Goal: Contribute content: Contribute content

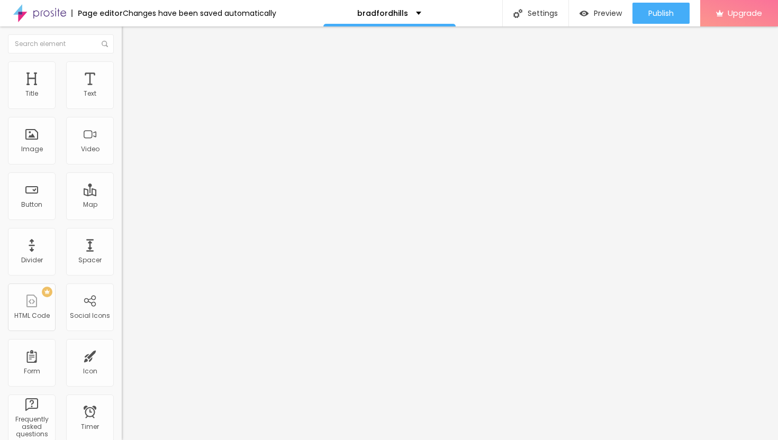
click at [122, 91] on span "Add image" at bounding box center [143, 86] width 43 height 9
click at [122, 72] on img at bounding box center [127, 77] width 10 height 10
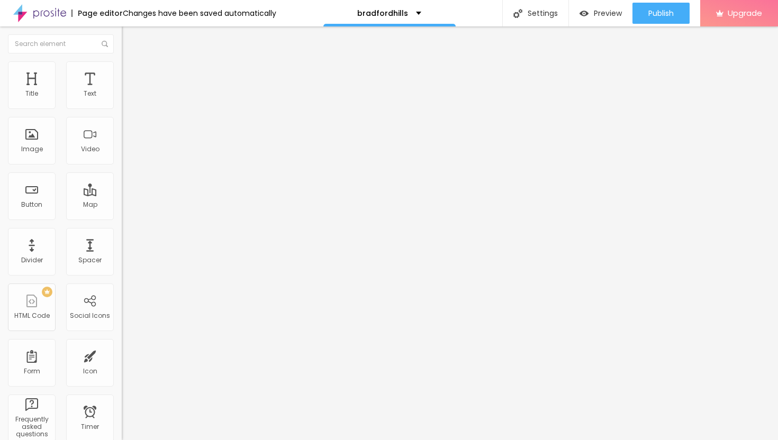
click at [122, 66] on img at bounding box center [127, 66] width 10 height 10
type input "30"
click at [122, 108] on input "range" at bounding box center [156, 104] width 68 height 8
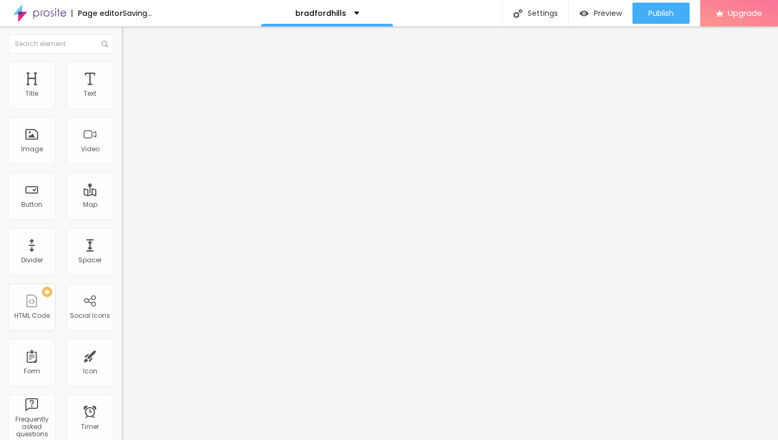
click at [131, 78] on span "Advanced" at bounding box center [148, 79] width 34 height 9
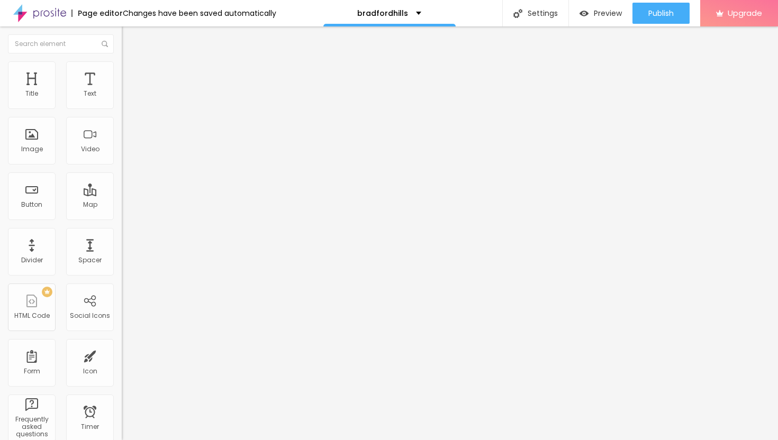
drag, startPoint x: 32, startPoint y: 101, endPoint x: 54, endPoint y: 107, distance: 23.1
click at [122, 205] on div at bounding box center [183, 210] width 122 height 10
type input "11"
type input "12"
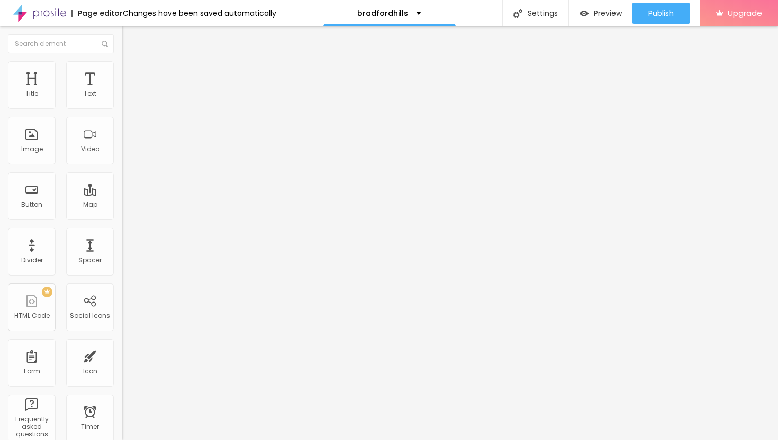
type input "12"
type input "14"
type input "16"
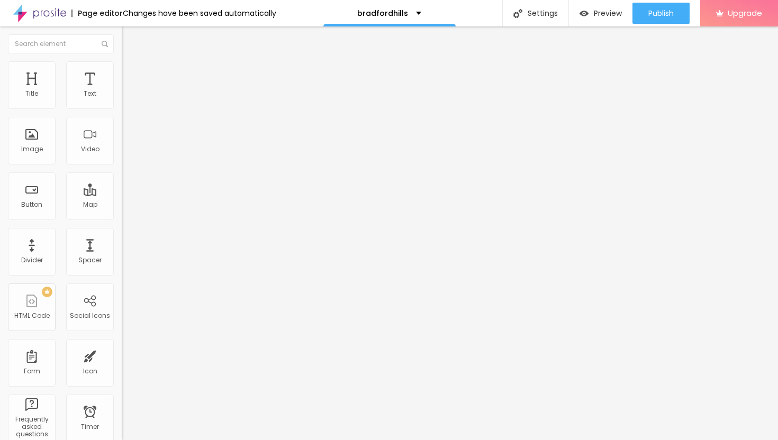
type input "19"
type input "22"
type input "25"
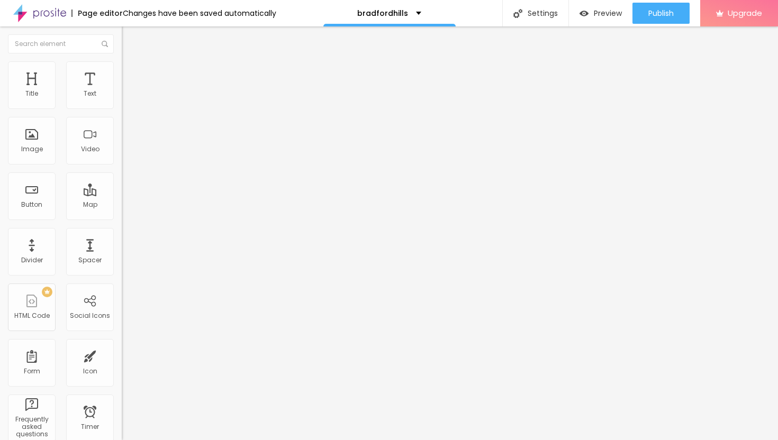
type input "25"
type input "28"
type input "31"
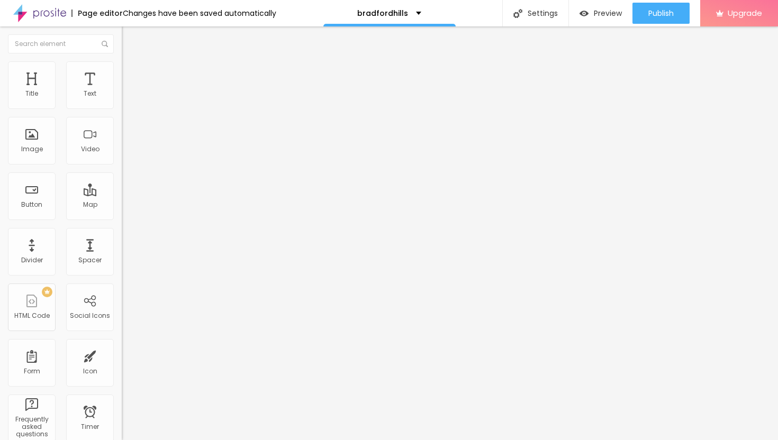
type input "34"
type input "36"
type input "38"
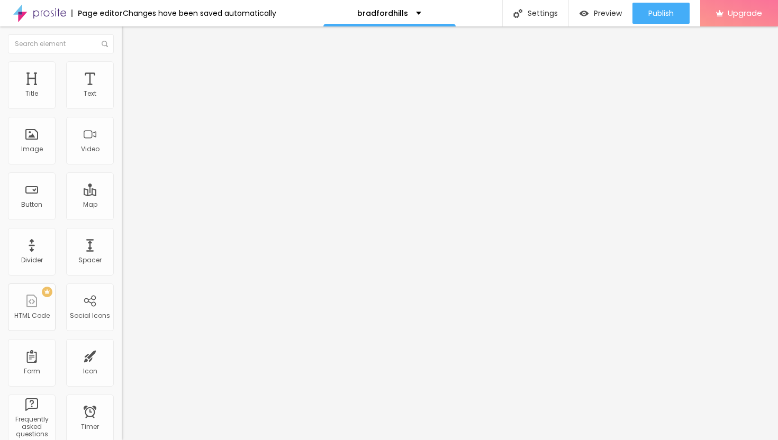
type input "38"
type input "39"
type input "41"
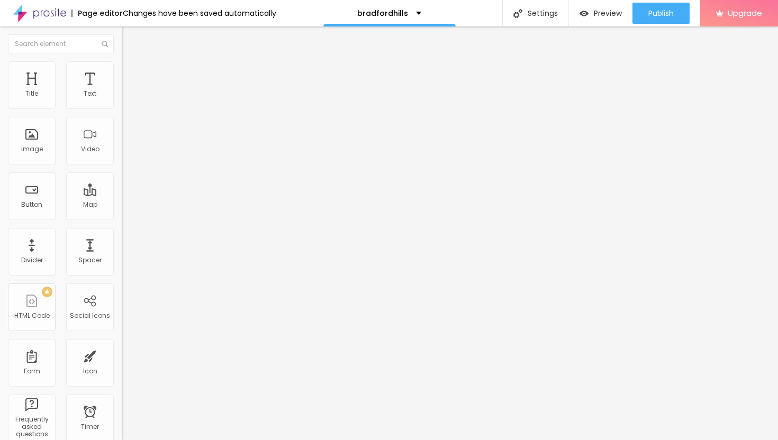
type input "42"
type input "43"
type input "44"
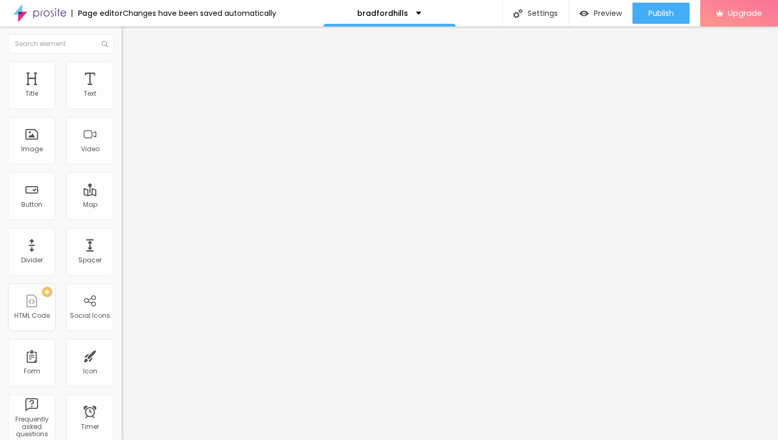
type input "44"
type input "45"
type input "46"
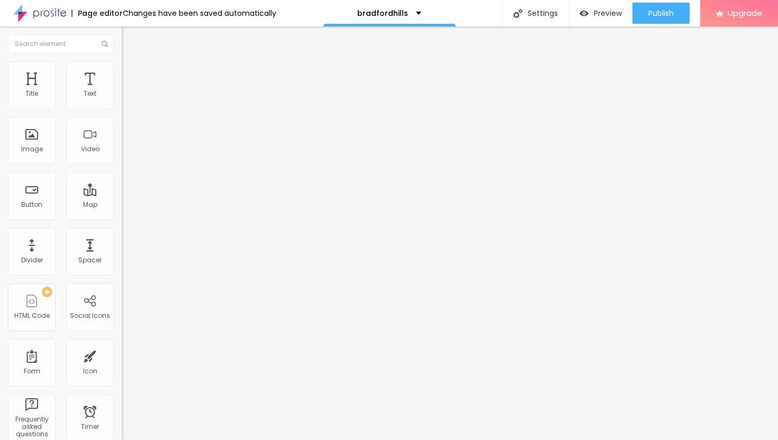
type input "47"
type input "48"
type input "49"
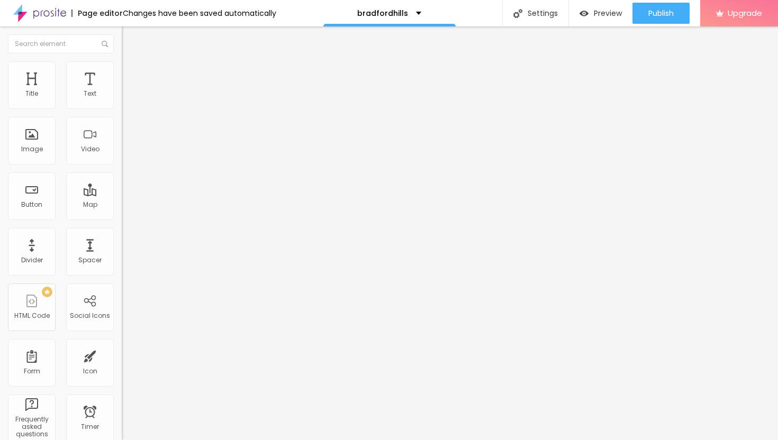
type input "49"
type input "50"
drag, startPoint x: 31, startPoint y: 103, endPoint x: 57, endPoint y: 108, distance: 25.9
type input "50"
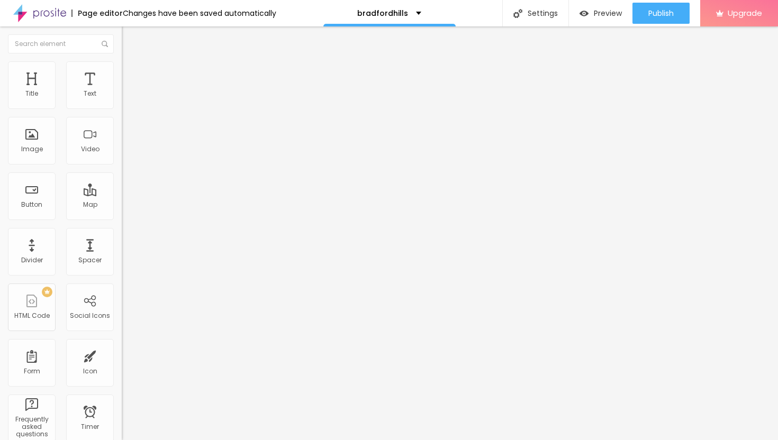
click at [122, 205] on input "range" at bounding box center [156, 209] width 68 height 8
type input "11"
type input "12"
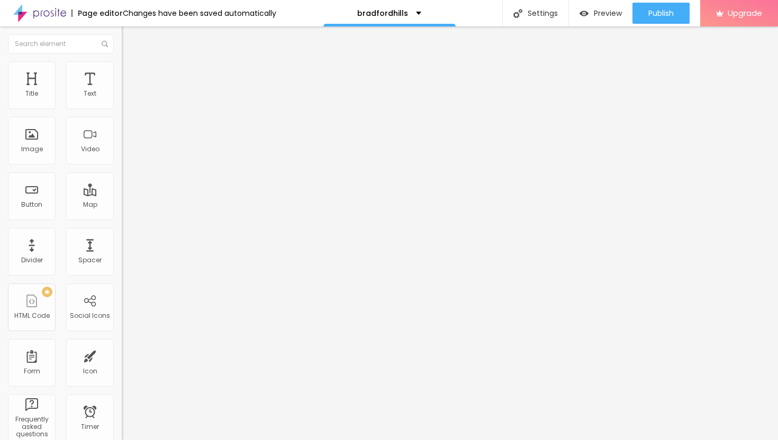
type input "13"
type input "15"
type input "16"
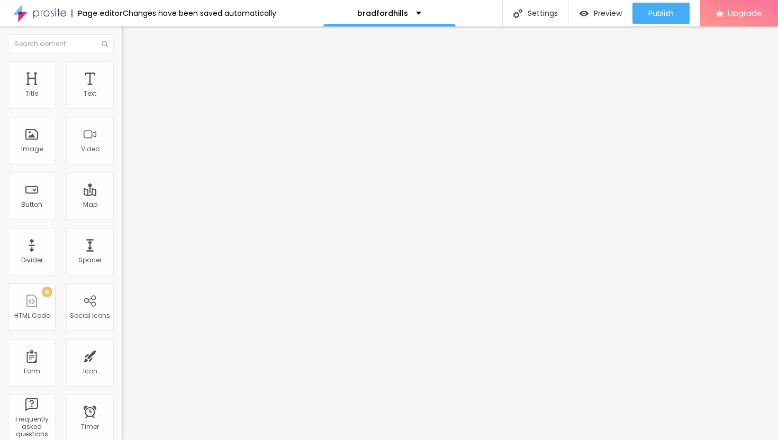
type input "16"
type input "17"
type input "18"
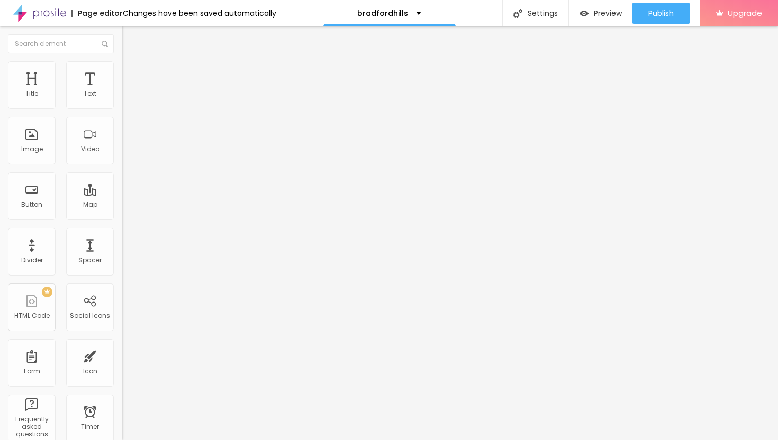
type input "19"
type input "20"
type input "21"
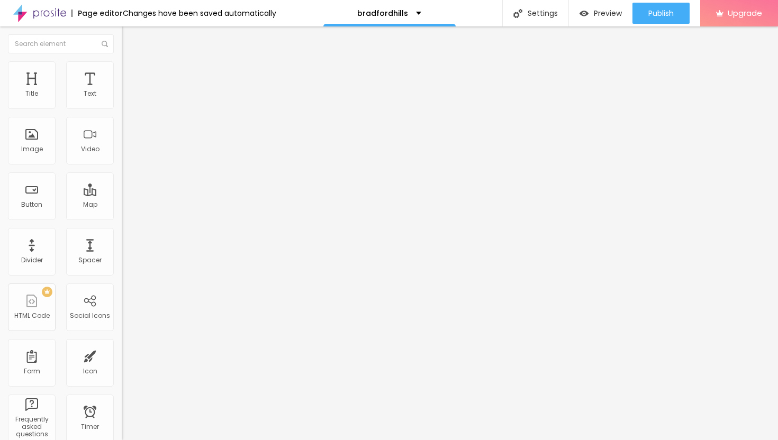
type input "21"
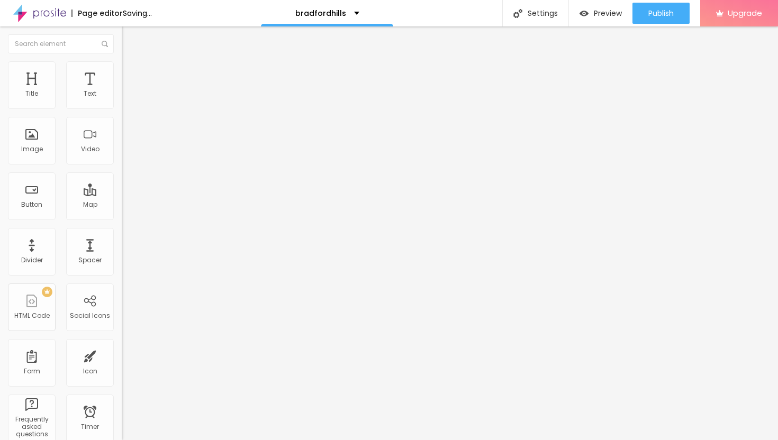
type input "20"
type input "19"
type input "18"
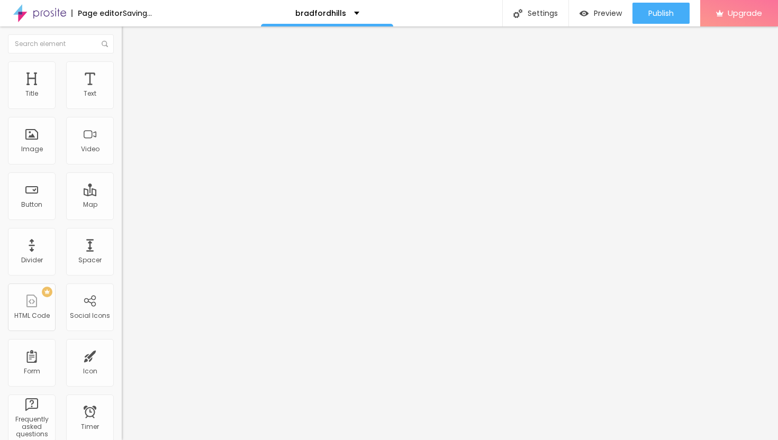
type input "18"
type input "16"
type input "14"
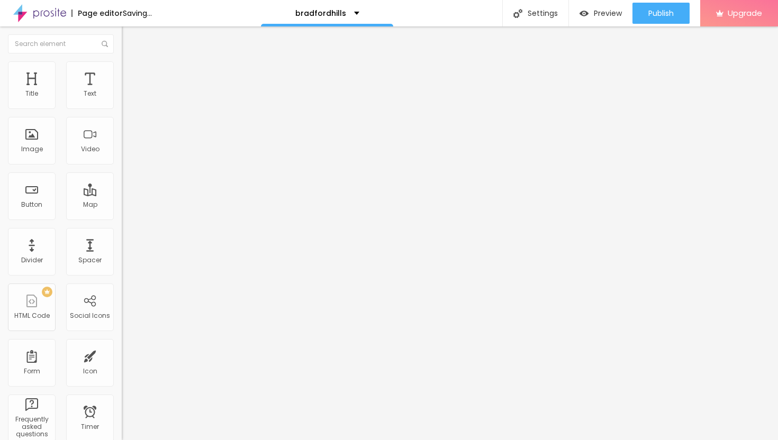
type input "12"
type input "11"
type input "10"
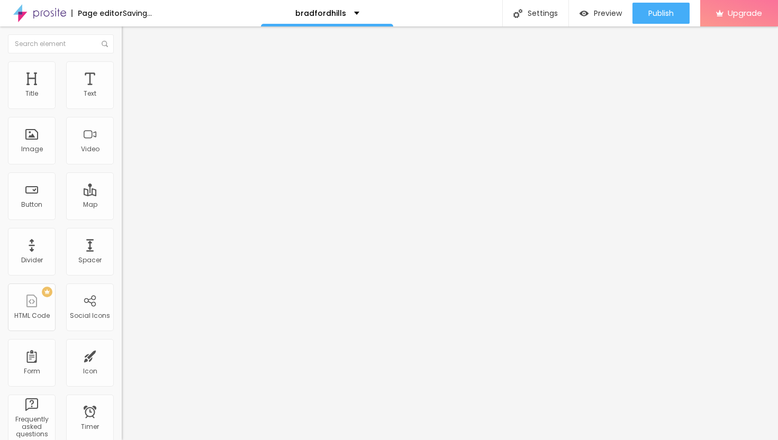
type input "10"
click at [122, 355] on input "range" at bounding box center [156, 359] width 68 height 8
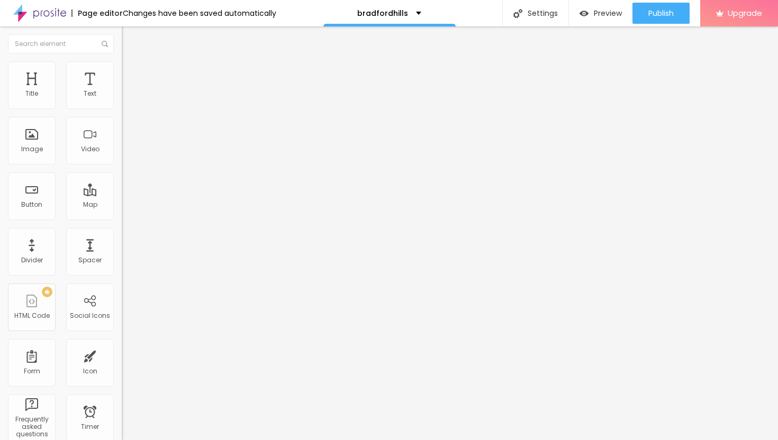
click at [130, 38] on img "button" at bounding box center [134, 38] width 8 height 8
click at [127, 97] on icon "button" at bounding box center [129, 95] width 4 height 4
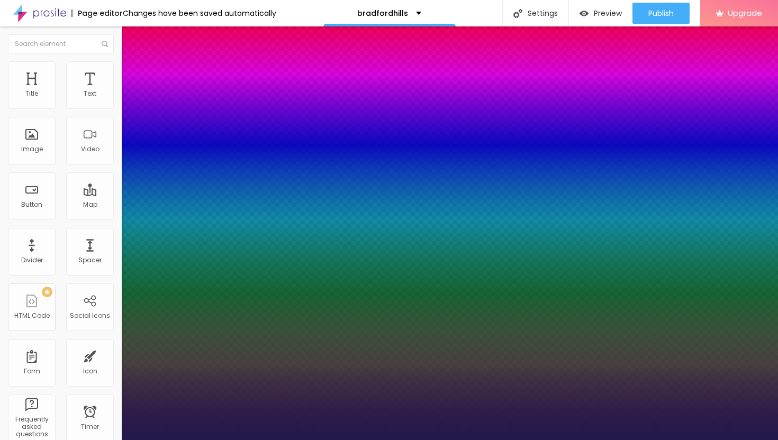
type input "16"
type input "1"
type input "17"
type input "1"
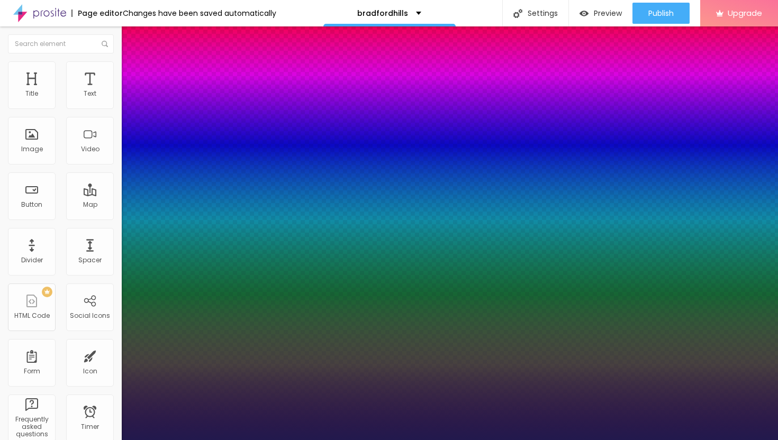
type input "19"
type input "1"
type input "21"
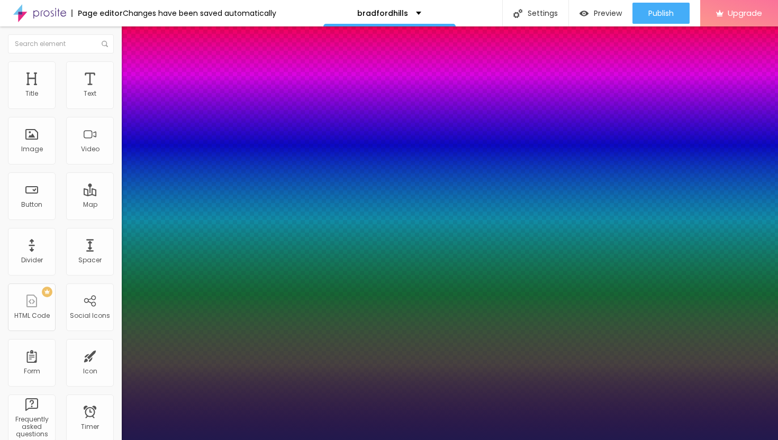
type input "1"
type input "24"
type input "1"
type input "27"
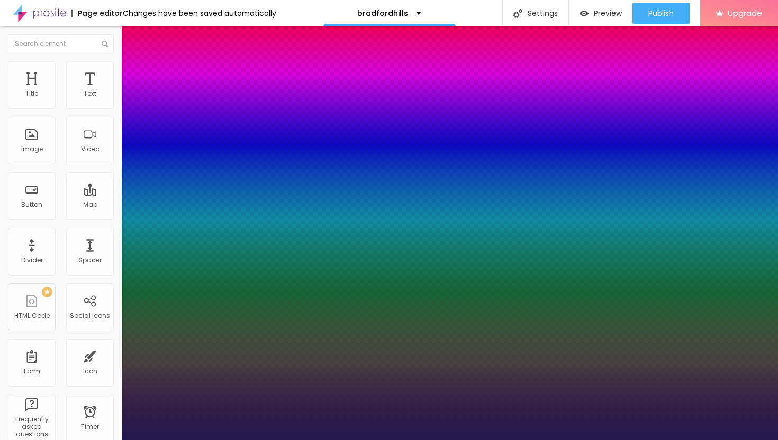
type input "27"
type input "1"
type input "30"
type input "1"
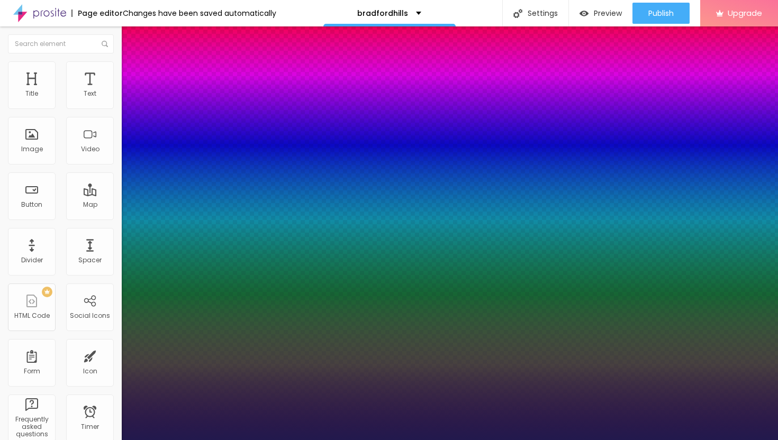
type input "32"
type input "1"
type input "34"
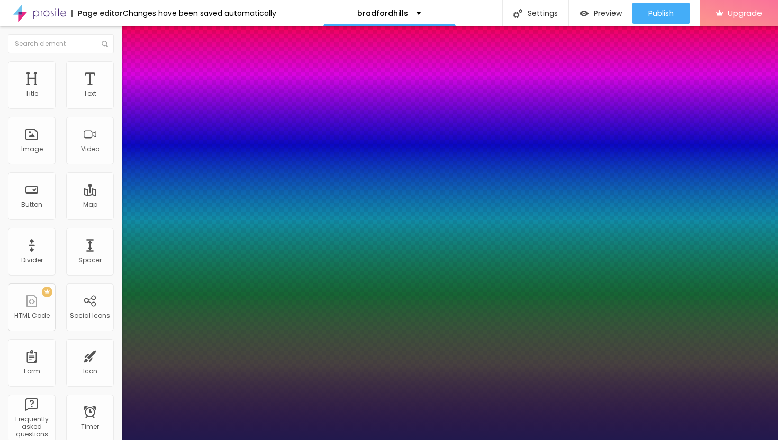
type input "1"
type input "35"
type input "1"
type input "37"
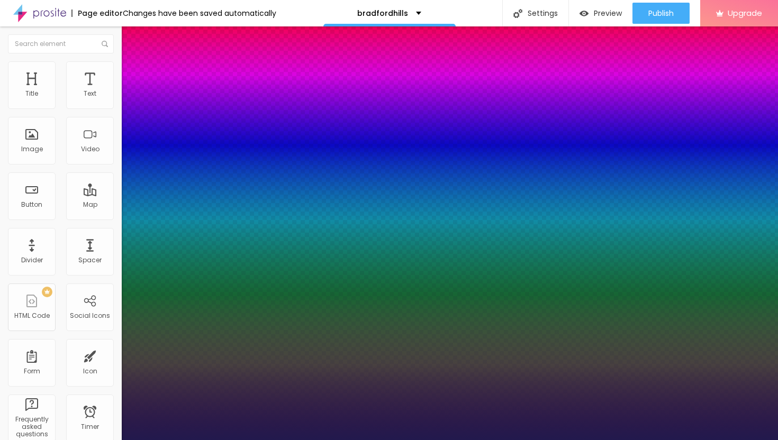
type input "37"
type input "1"
type input "38"
type input "1"
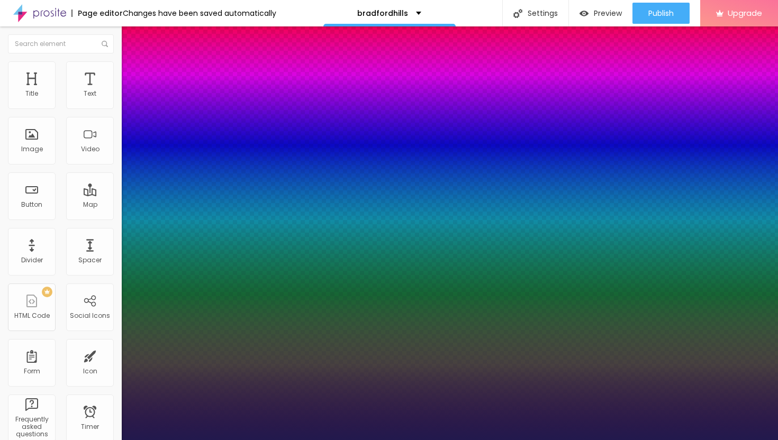
type input "39"
type input "1"
type input "38"
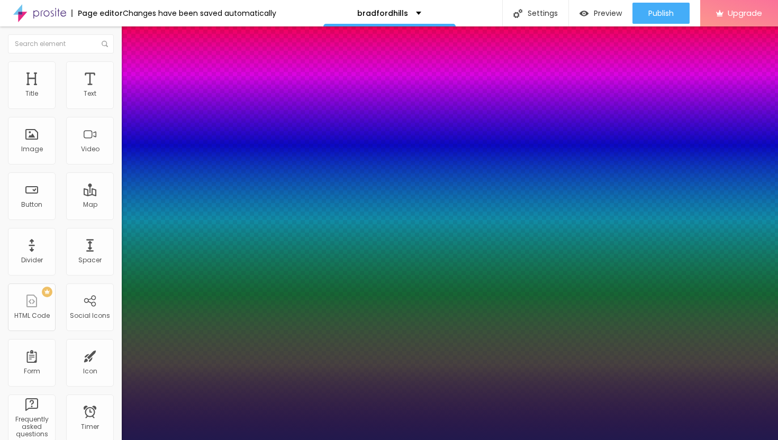
type input "1"
type input "37"
type input "1"
type input "35"
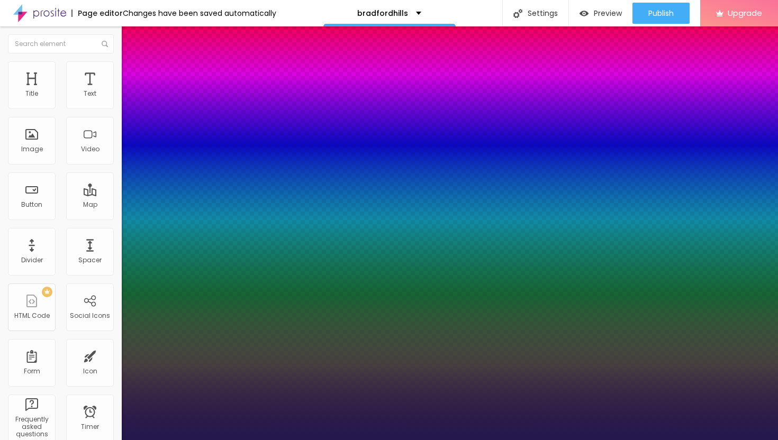
type input "35"
type input "1"
type input "34"
type input "1"
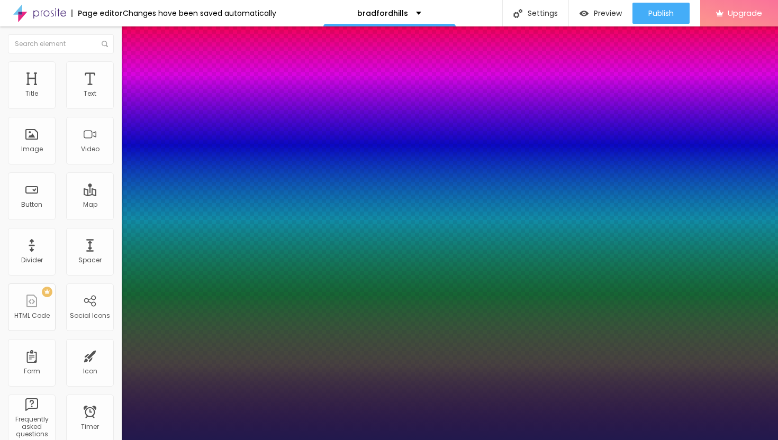
type input "33"
type input "1"
type input "32"
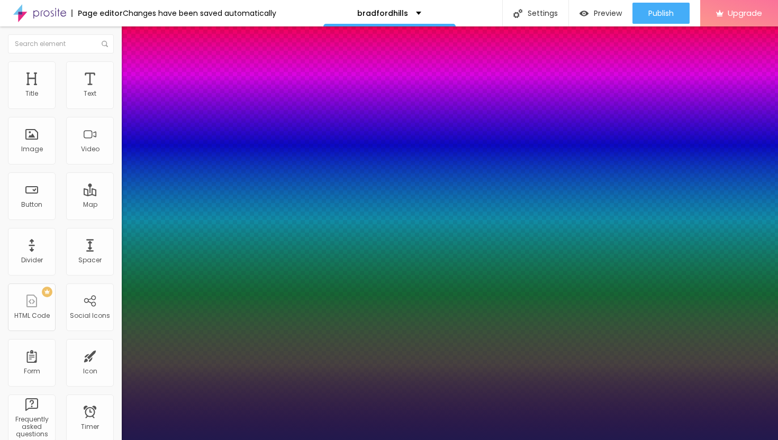
type input "1"
type input "31"
type input "1"
type input "30"
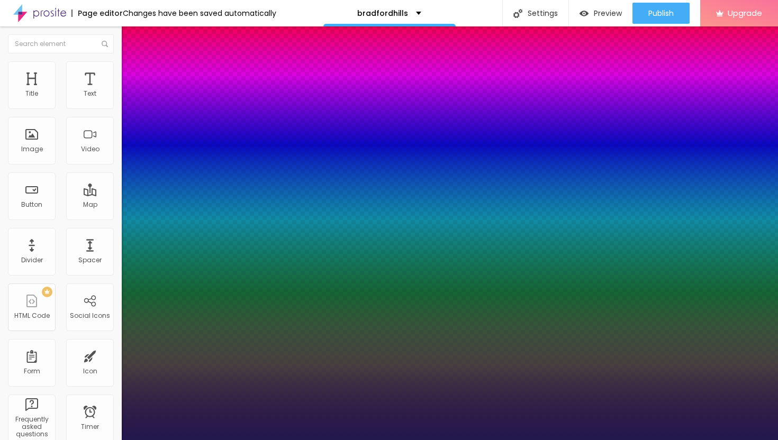
type input "30"
type input "1"
type input "29"
type input "1"
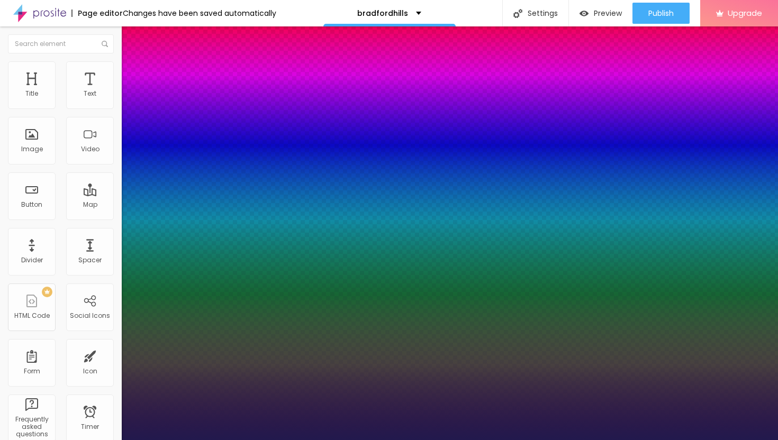
type input "28"
type input "1"
drag, startPoint x: 142, startPoint y: 178, endPoint x: 152, endPoint y: 181, distance: 11.2
type input "28"
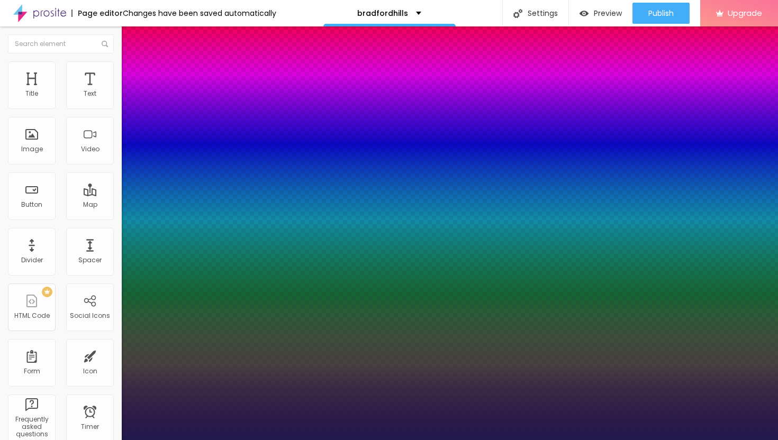
type input "1"
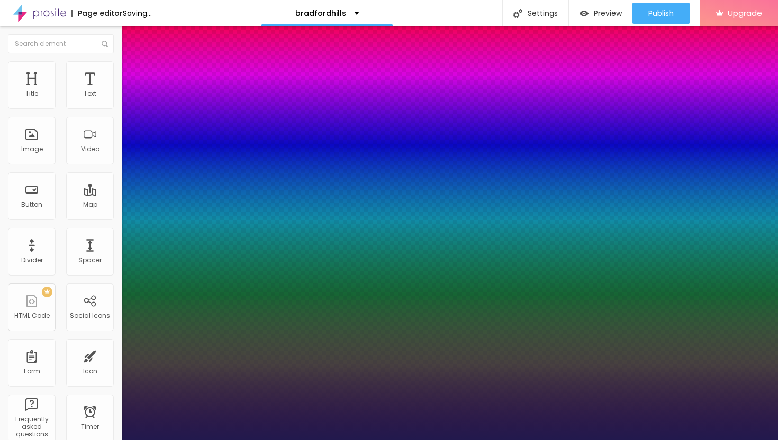
click at [465, 440] on div at bounding box center [389, 440] width 778 height 0
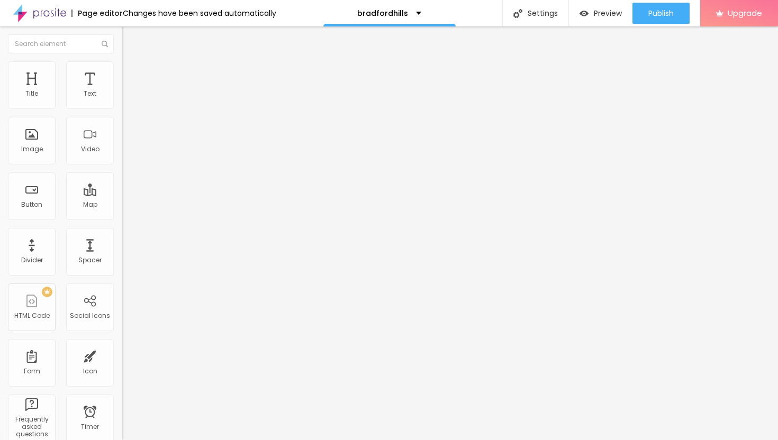
click at [122, 91] on span "Change image" at bounding box center [150, 86] width 57 height 9
click at [122, 64] on li "Style" at bounding box center [183, 66] width 122 height 11
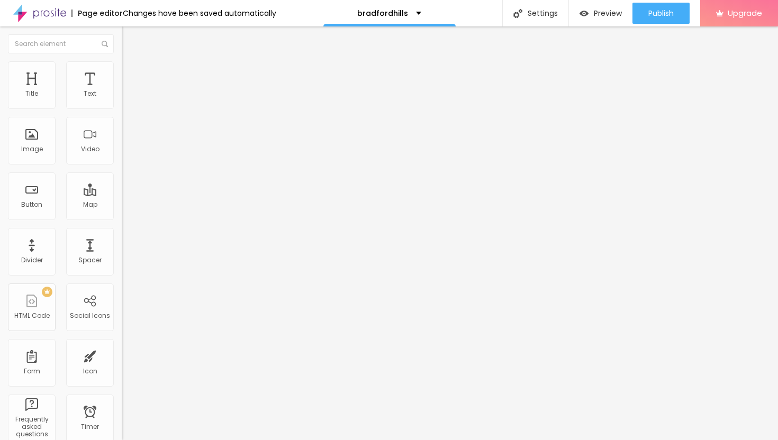
type input "25"
type input "20"
type input "15"
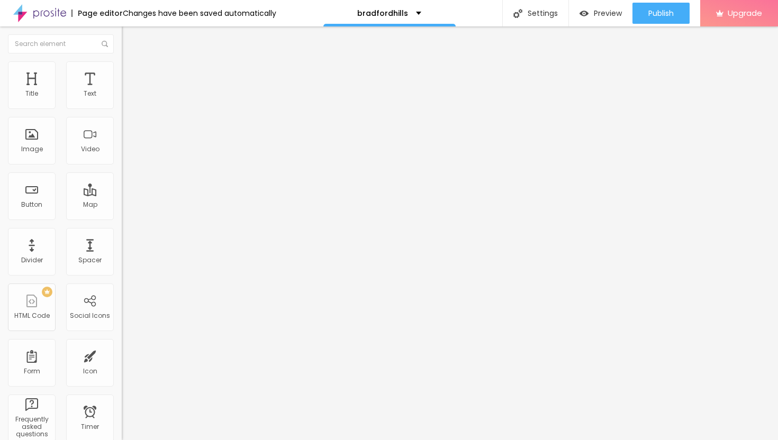
drag, startPoint x: 27, startPoint y: 113, endPoint x: 16, endPoint y: 111, distance: 11.2
type input "15"
click at [122, 108] on input "range" at bounding box center [156, 104] width 68 height 8
click at [122, 72] on img at bounding box center [127, 77] width 10 height 10
type input "8"
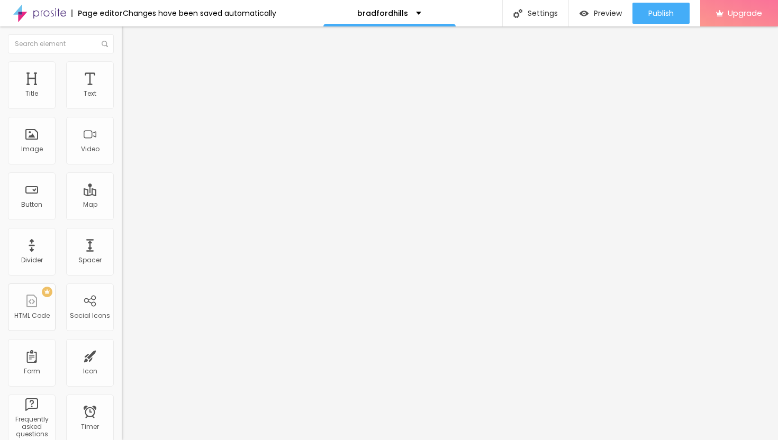
type input "8"
type input "9"
type input "10"
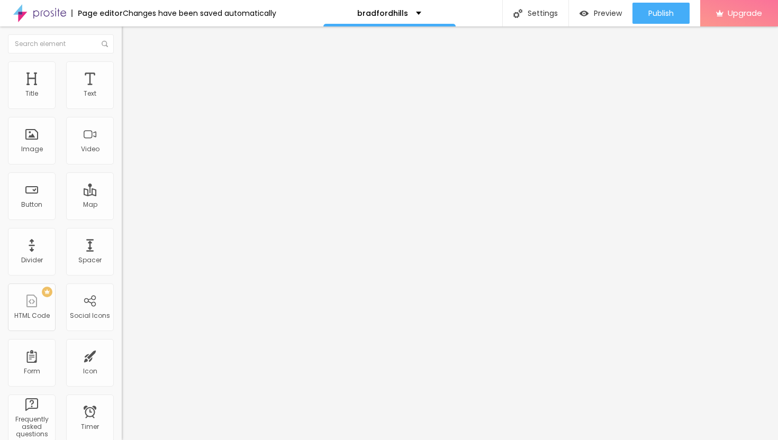
type input "11"
type input "12"
type input "14"
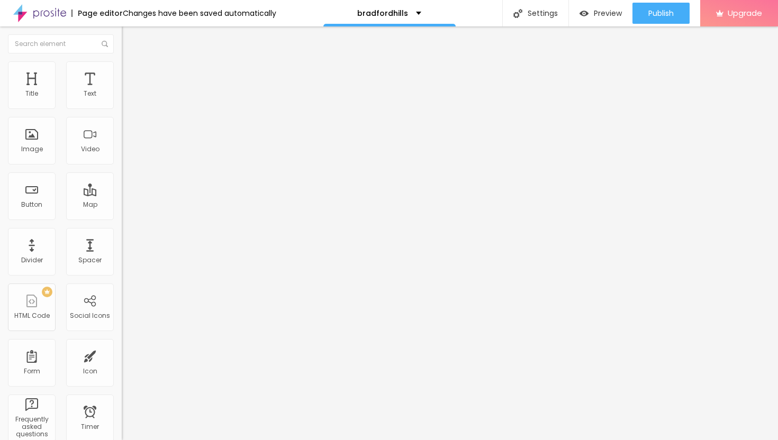
type input "14"
type input "15"
type input "17"
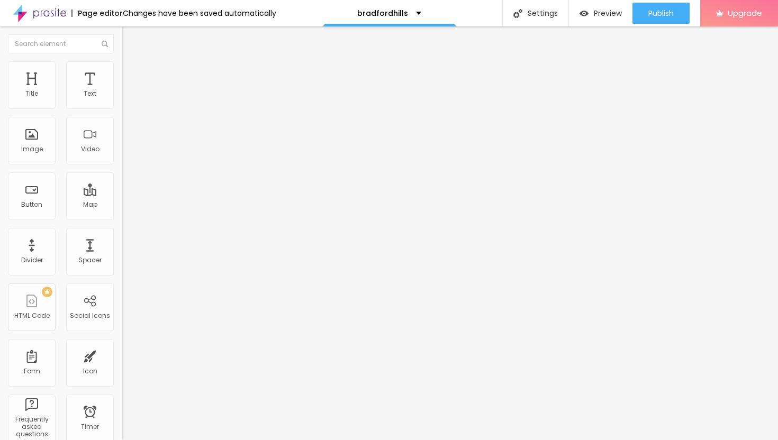
type input "19"
type input "21"
type input "22"
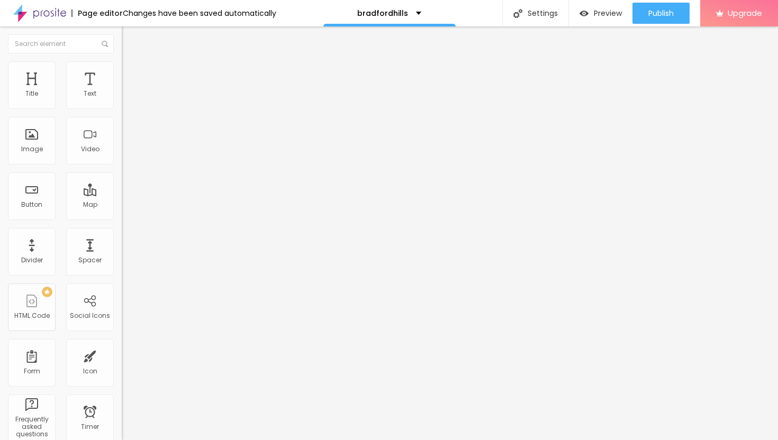
type input "22"
type input "23"
type input "25"
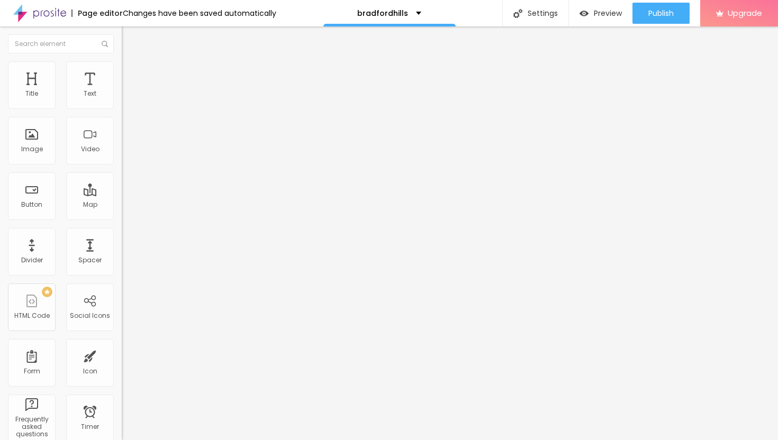
type input "26"
type input "27"
type input "28"
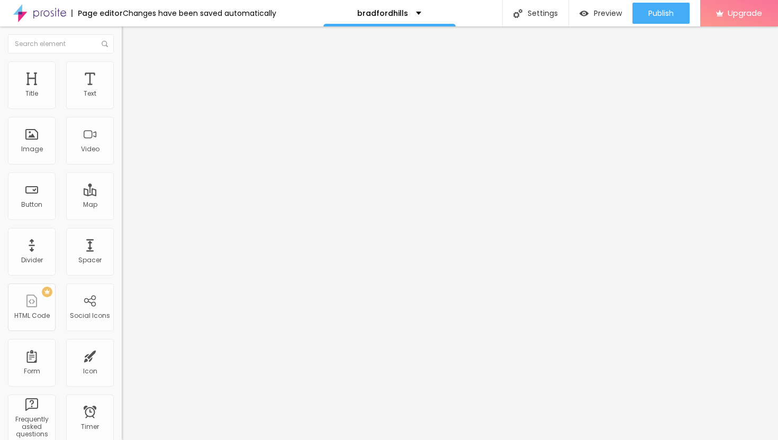
type input "28"
type input "29"
type input "30"
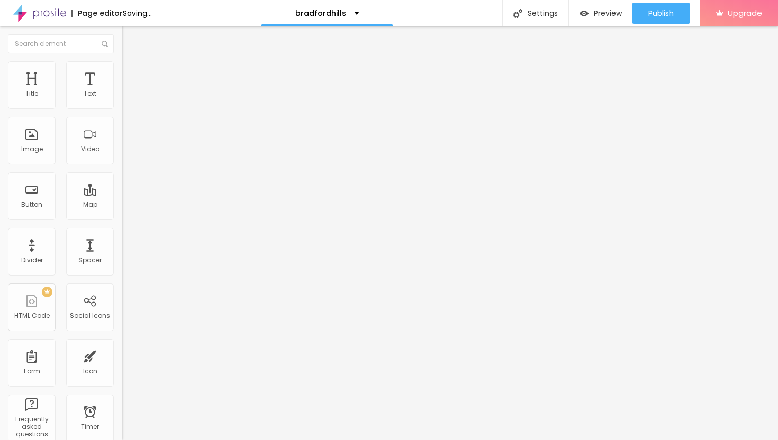
type input "31"
type input "30"
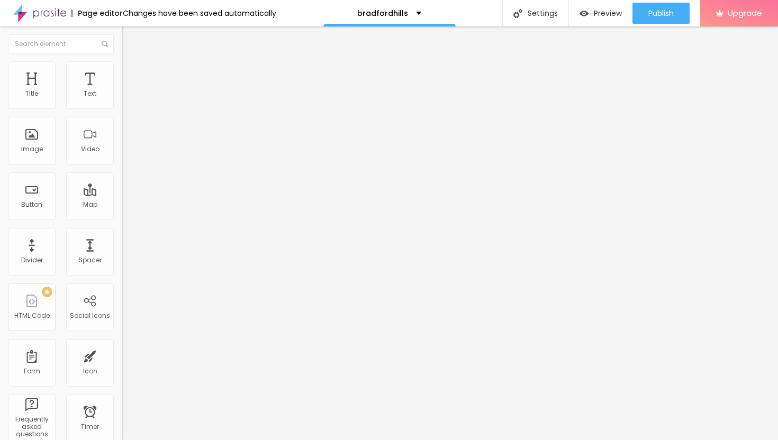
drag, startPoint x: 30, startPoint y: 122, endPoint x: 16, endPoint y: 114, distance: 15.9
click at [122, 355] on input "range" at bounding box center [156, 359] width 68 height 8
click at [122, 70] on ul "Content Style Advanced" at bounding box center [183, 67] width 122 height 32
click at [122, 68] on li "Style" at bounding box center [183, 66] width 122 height 11
click at [122, 110] on div at bounding box center [183, 105] width 122 height 10
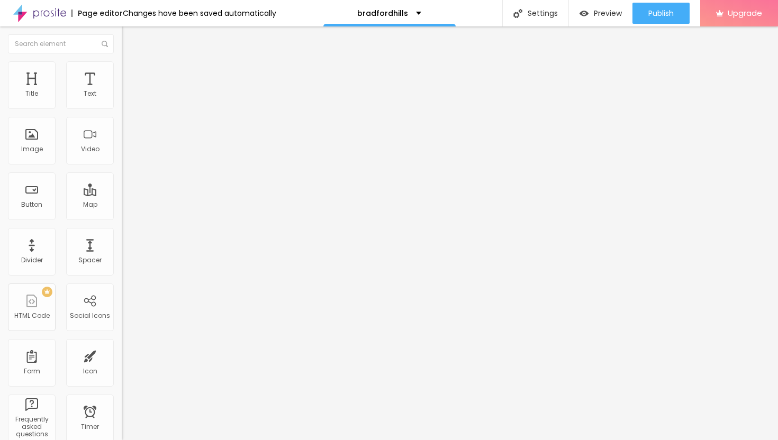
click at [122, 108] on input "range" at bounding box center [156, 104] width 68 height 8
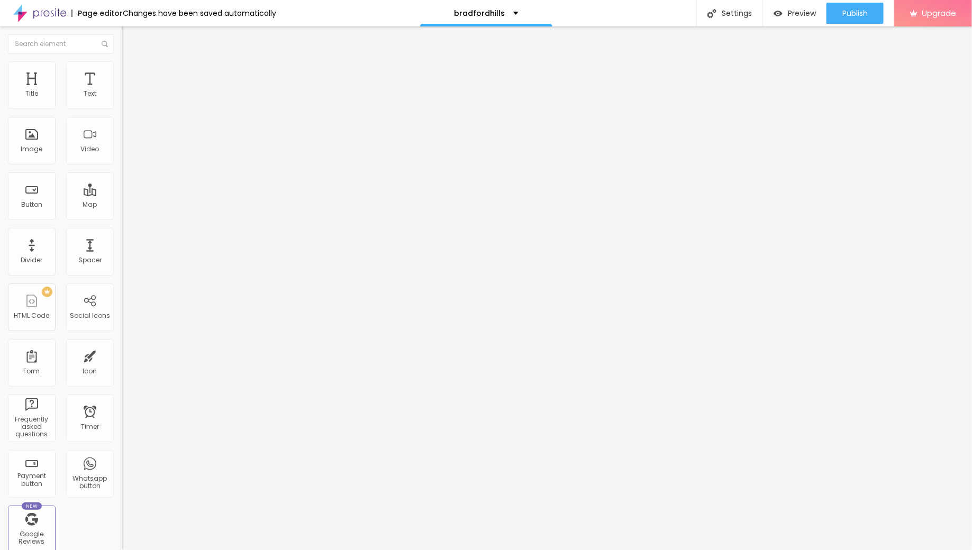
drag, startPoint x: 59, startPoint y: 122, endPoint x: 2, endPoint y: 113, distance: 58.3
click at [122, 114] on div "Text Click me Align Size Default Small Default Big Link URL https:// Open in ne…" at bounding box center [183, 160] width 122 height 154
paste input "→ VIEW DOCUMENT HERE"
drag, startPoint x: 55, startPoint y: 219, endPoint x: 0, endPoint y: 211, distance: 55.7
click at [122, 213] on div "Text → VIEW DOCUMENT HERE Align Size Default Small Default Big Link URL https:/…" at bounding box center [183, 160] width 122 height 154
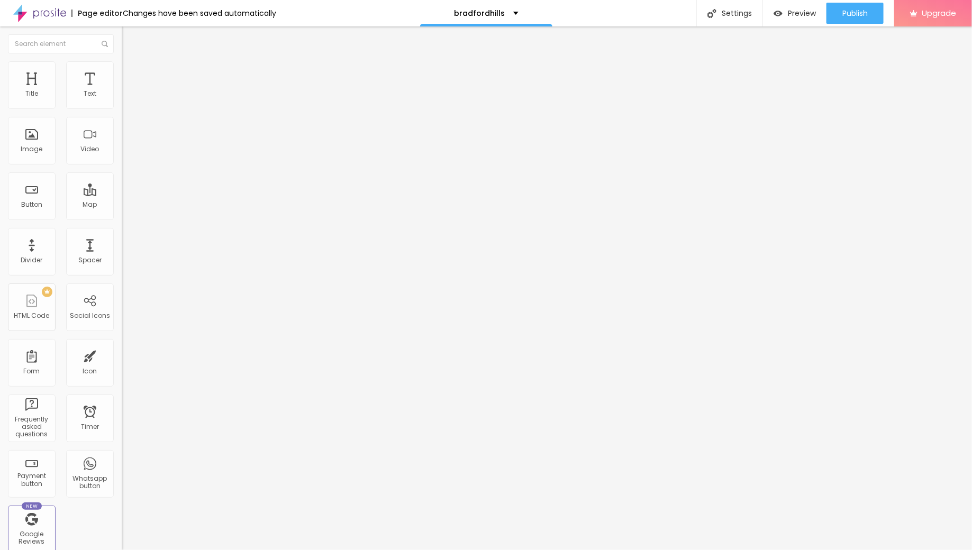
paste input "[URL][DOMAIN_NAME]"
click at [122, 231] on div at bounding box center [183, 231] width 122 height 0
click at [131, 75] on span "Advanced" at bounding box center [148, 79] width 34 height 9
drag, startPoint x: 30, startPoint y: 101, endPoint x: 39, endPoint y: 103, distance: 8.9
click at [122, 205] on input "range" at bounding box center [156, 209] width 68 height 8
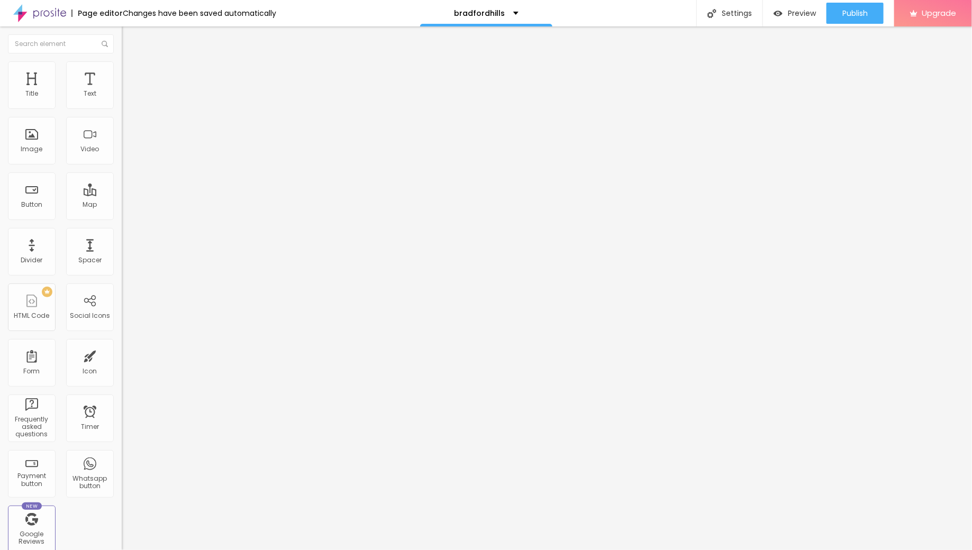
click at [122, 205] on input "range" at bounding box center [156, 209] width 68 height 8
click at [777, 13] on span "Publish" at bounding box center [854, 13] width 25 height 8
click at [122, 72] on li "Advanced" at bounding box center [183, 77] width 122 height 11
click at [131, 71] on span "Style" at bounding box center [138, 68] width 15 height 9
click at [122, 108] on input "range" at bounding box center [156, 104] width 68 height 8
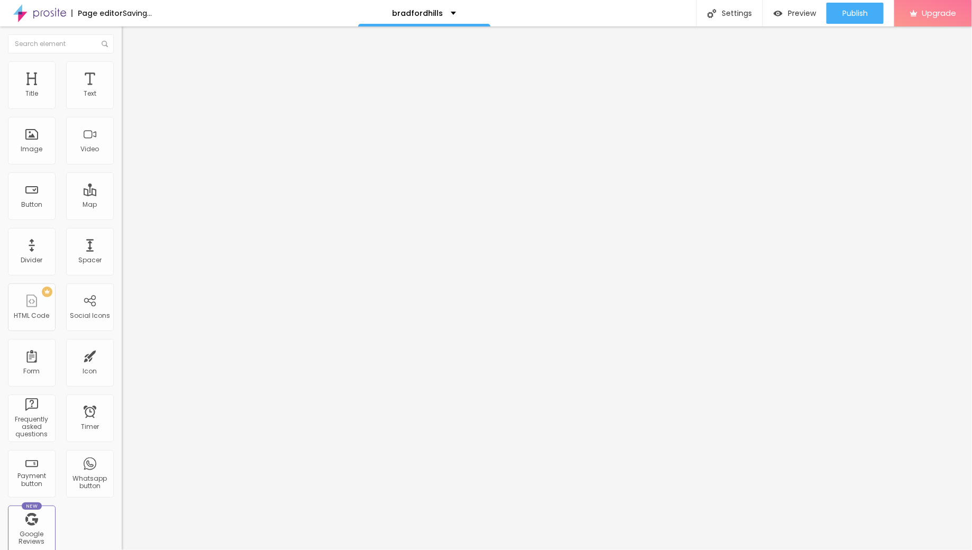
click at [131, 75] on span "Advanced" at bounding box center [148, 79] width 34 height 9
drag, startPoint x: 59, startPoint y: 101, endPoint x: 34, endPoint y: 100, distance: 25.4
click at [122, 205] on input "range" at bounding box center [156, 209] width 68 height 8
click at [122, 67] on ul "Content Style Advanced" at bounding box center [183, 67] width 122 height 32
click at [122, 205] on input "range" at bounding box center [156, 209] width 68 height 8
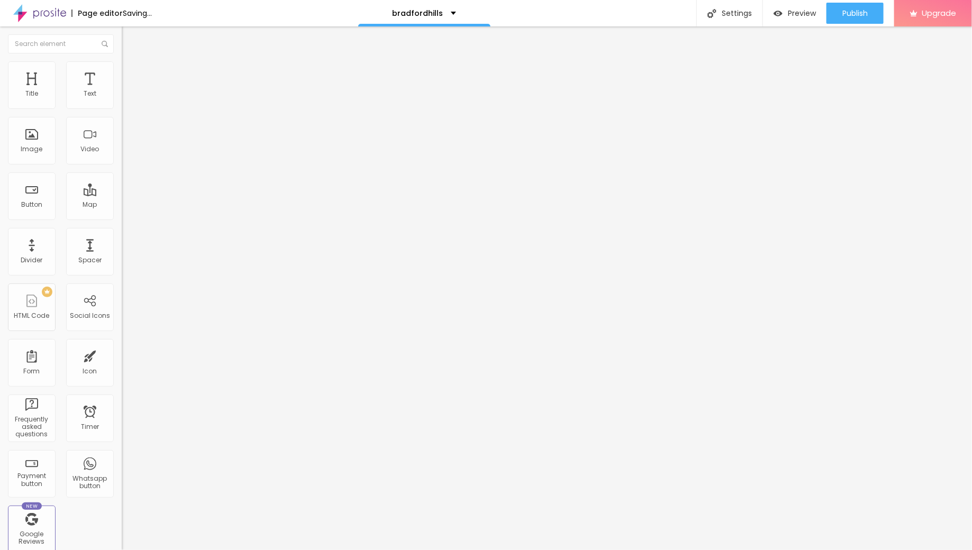
click at [131, 62] on span "Content" at bounding box center [144, 57] width 26 height 9
click at [131, 75] on span "Advanced" at bounding box center [148, 79] width 34 height 9
click at [122, 205] on input "range" at bounding box center [156, 209] width 68 height 8
drag, startPoint x: 24, startPoint y: 125, endPoint x: 19, endPoint y: 119, distance: 9.0
click at [122, 355] on input "range" at bounding box center [156, 359] width 68 height 8
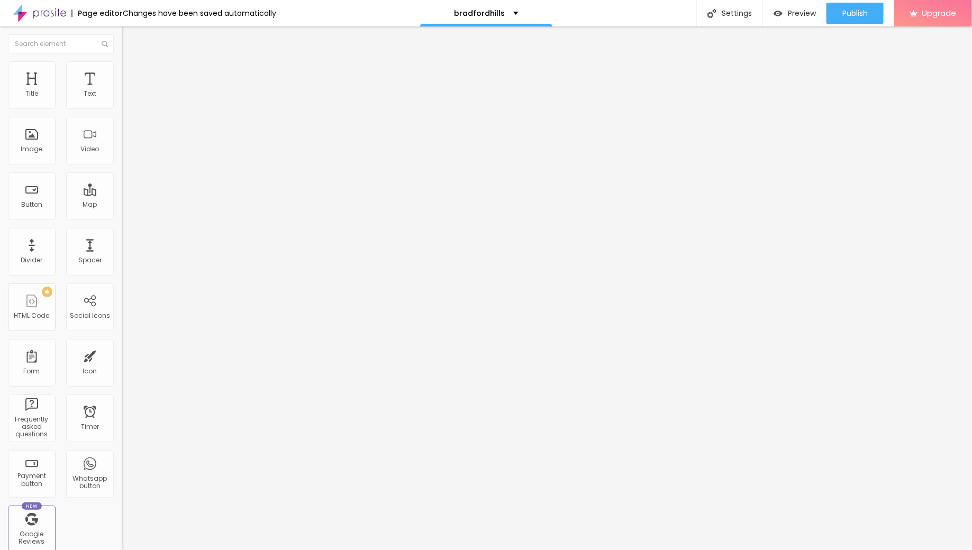
click at [131, 73] on span "Style" at bounding box center [138, 68] width 15 height 9
drag, startPoint x: 24, startPoint y: 111, endPoint x: 31, endPoint y: 111, distance: 6.9
click at [122, 108] on input "range" at bounding box center [156, 104] width 68 height 8
click at [777, 9] on span "Publish" at bounding box center [854, 13] width 25 height 8
click at [122, 108] on input "range" at bounding box center [156, 104] width 68 height 8
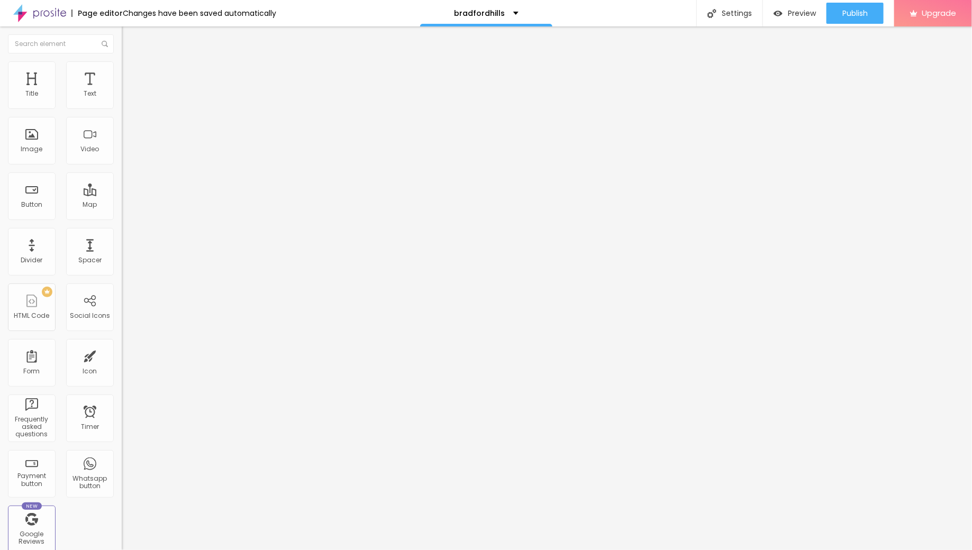
click at [131, 75] on span "Advanced" at bounding box center [148, 79] width 34 height 9
click at [127, 97] on icon "button" at bounding box center [129, 95] width 4 height 4
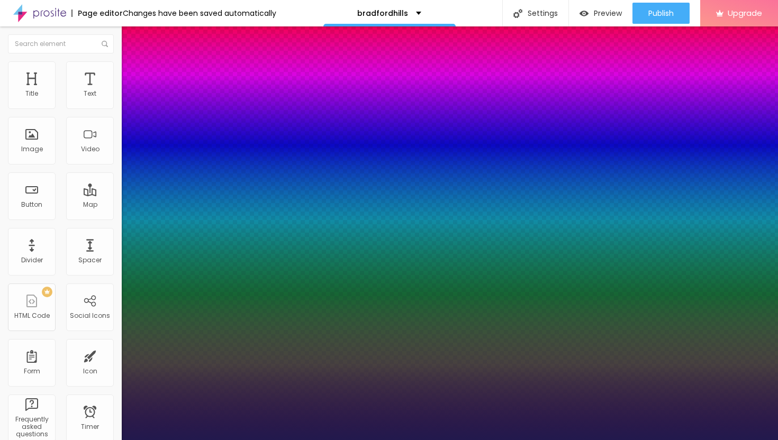
click at [461, 440] on div at bounding box center [389, 440] width 778 height 0
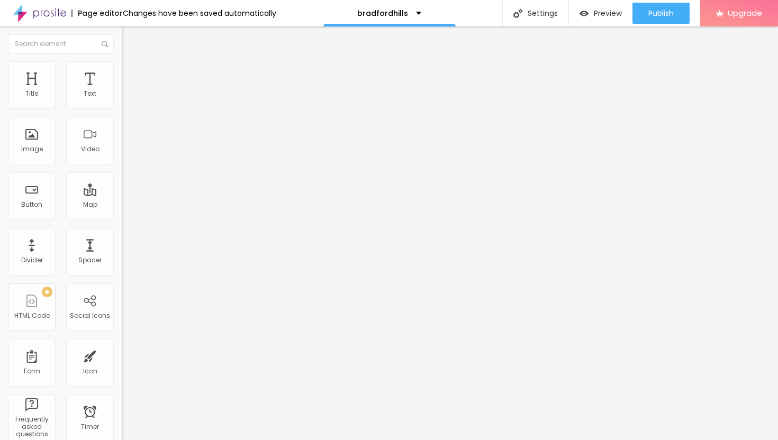
click at [131, 73] on span "Style" at bounding box center [138, 68] width 15 height 9
click at [131, 75] on span "Advanced" at bounding box center [148, 79] width 34 height 9
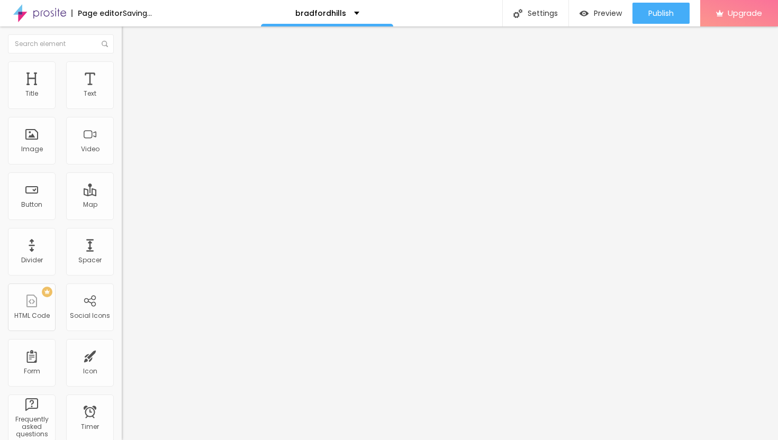
drag, startPoint x: 39, startPoint y: 102, endPoint x: 23, endPoint y: 101, distance: 15.4
click at [122, 205] on input "range" at bounding box center [156, 209] width 68 height 8
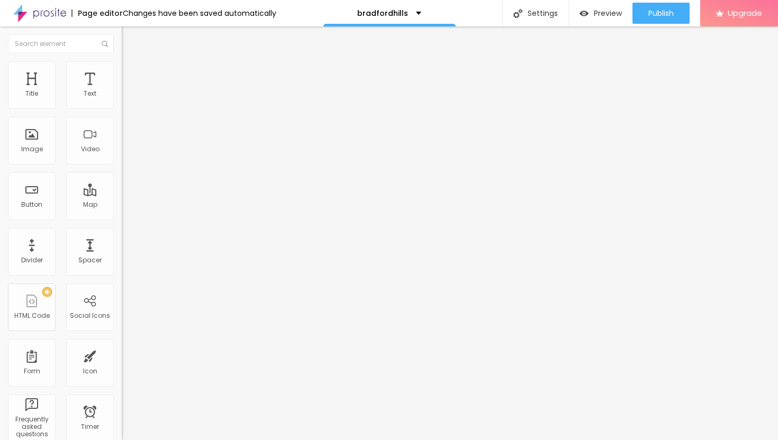
click at [126, 98] on icon "button" at bounding box center [129, 95] width 6 height 6
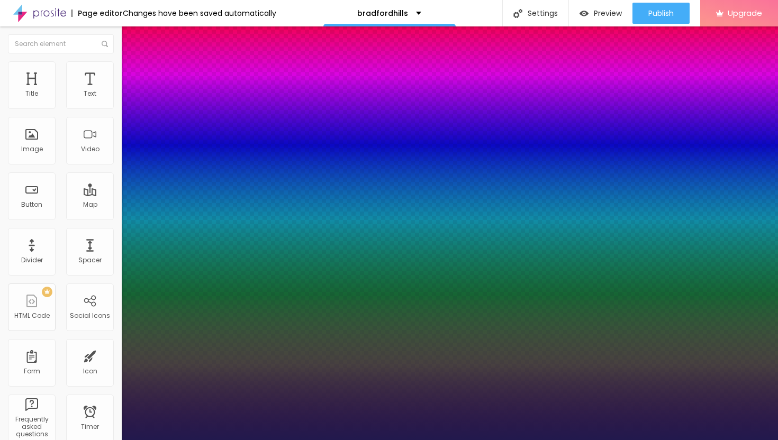
click at [450, 440] on div at bounding box center [389, 440] width 778 height 0
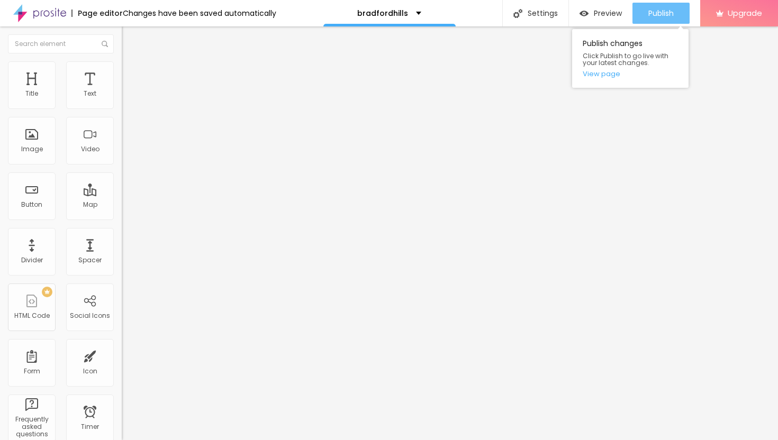
click at [652, 14] on span "Publish" at bounding box center [660, 13] width 25 height 8
